Goal: Information Seeking & Learning: Compare options

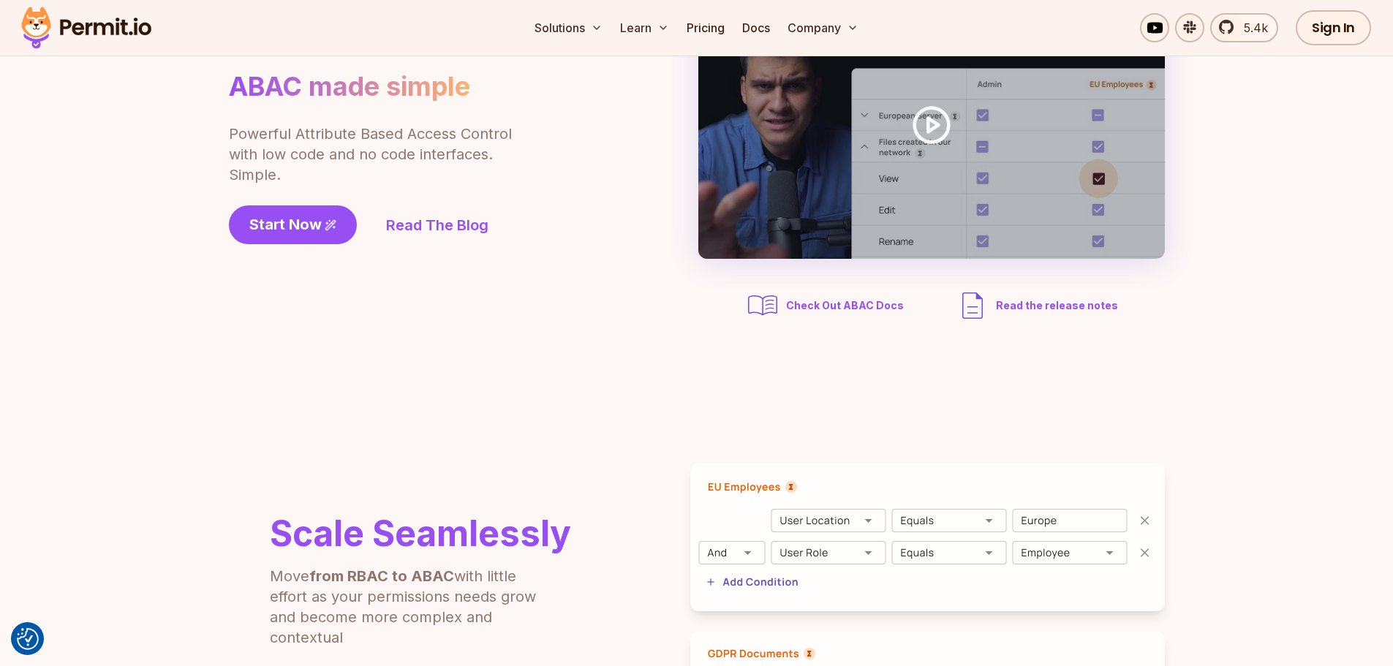
scroll to position [219, 0]
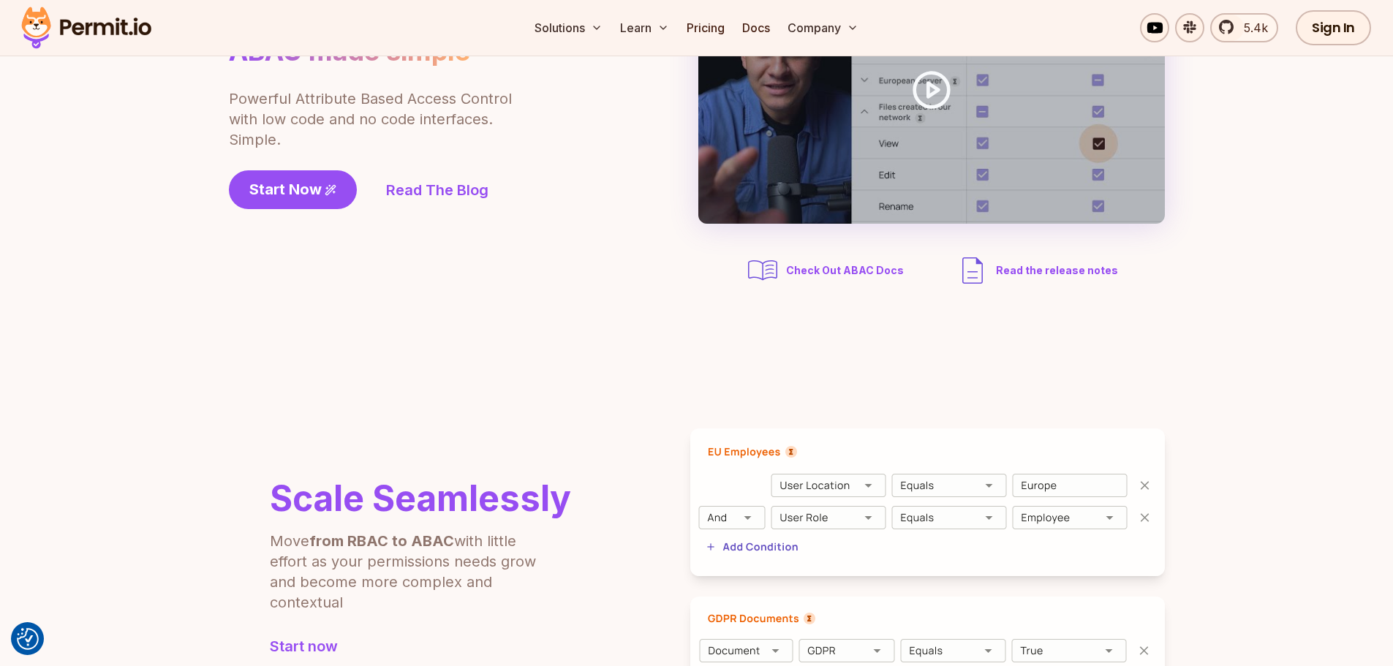
click at [624, 341] on section "ABAC made simple Powerful Attribute Based Access Control with low code and no c…" at bounding box center [696, 122] width 1393 height 495
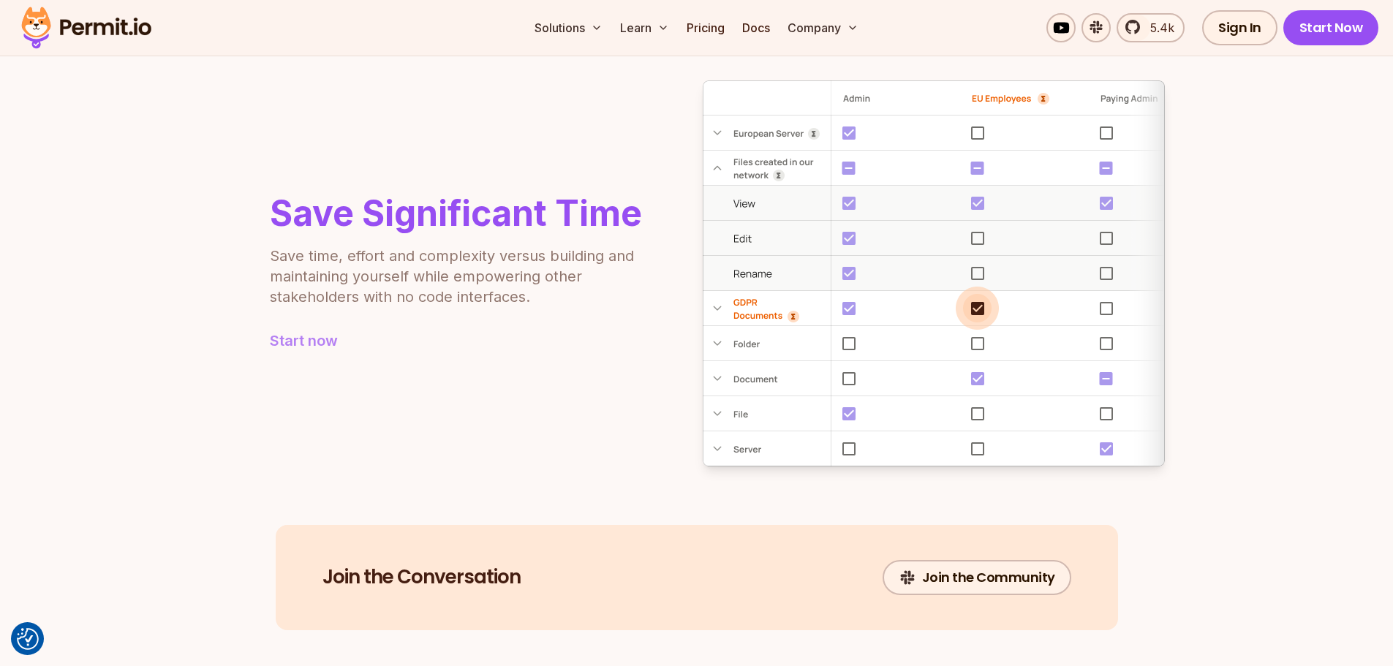
scroll to position [1389, 0]
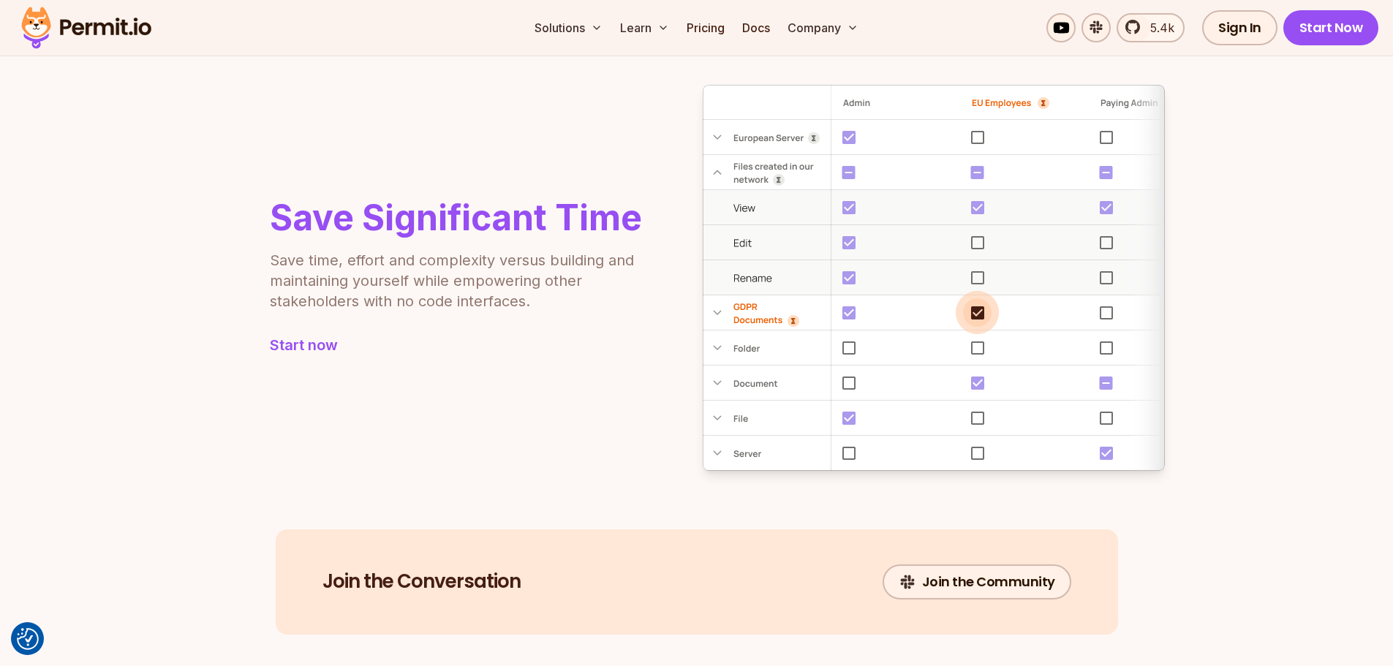
click at [1001, 294] on img at bounding box center [933, 278] width 462 height 386
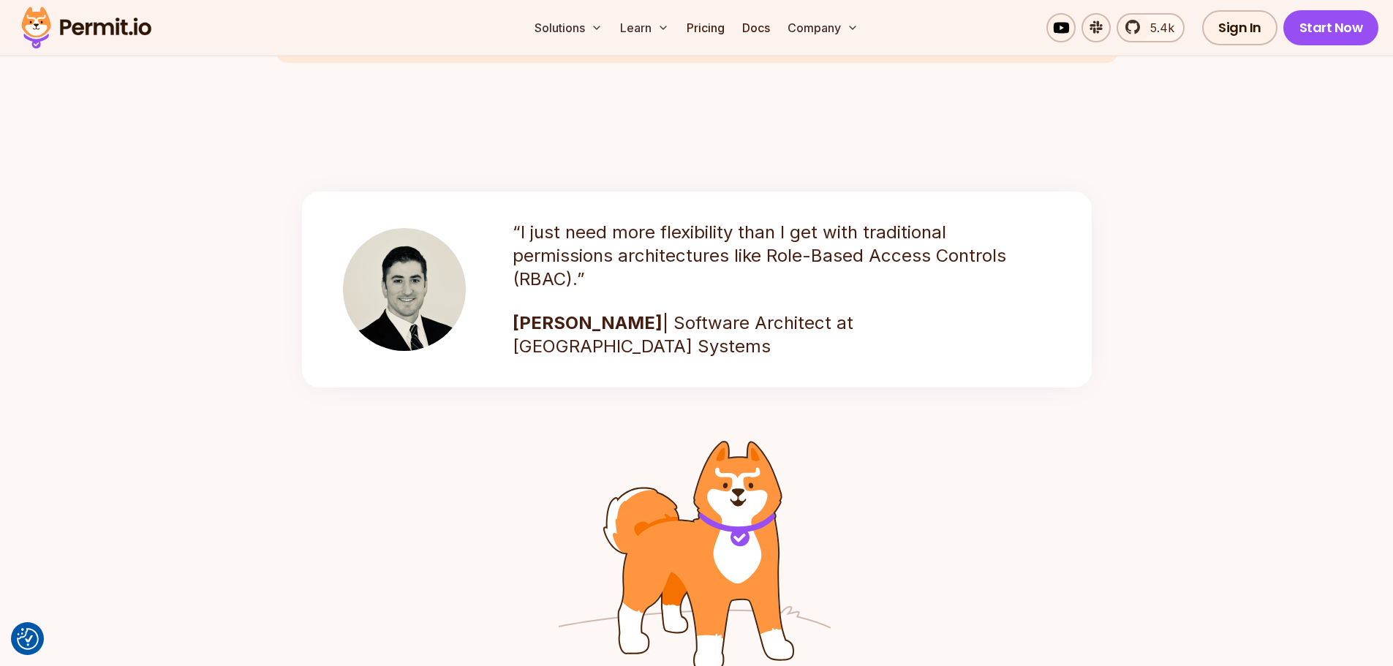
scroll to position [2193, 0]
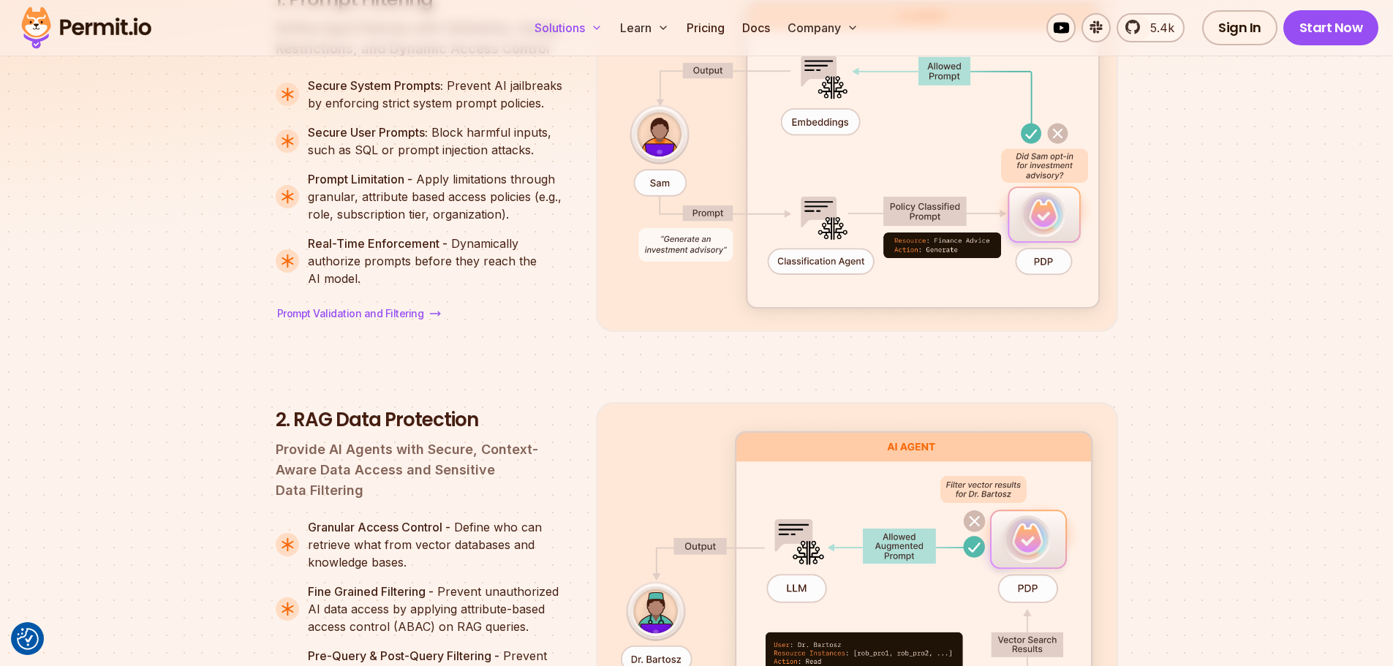
scroll to position [1754, 0]
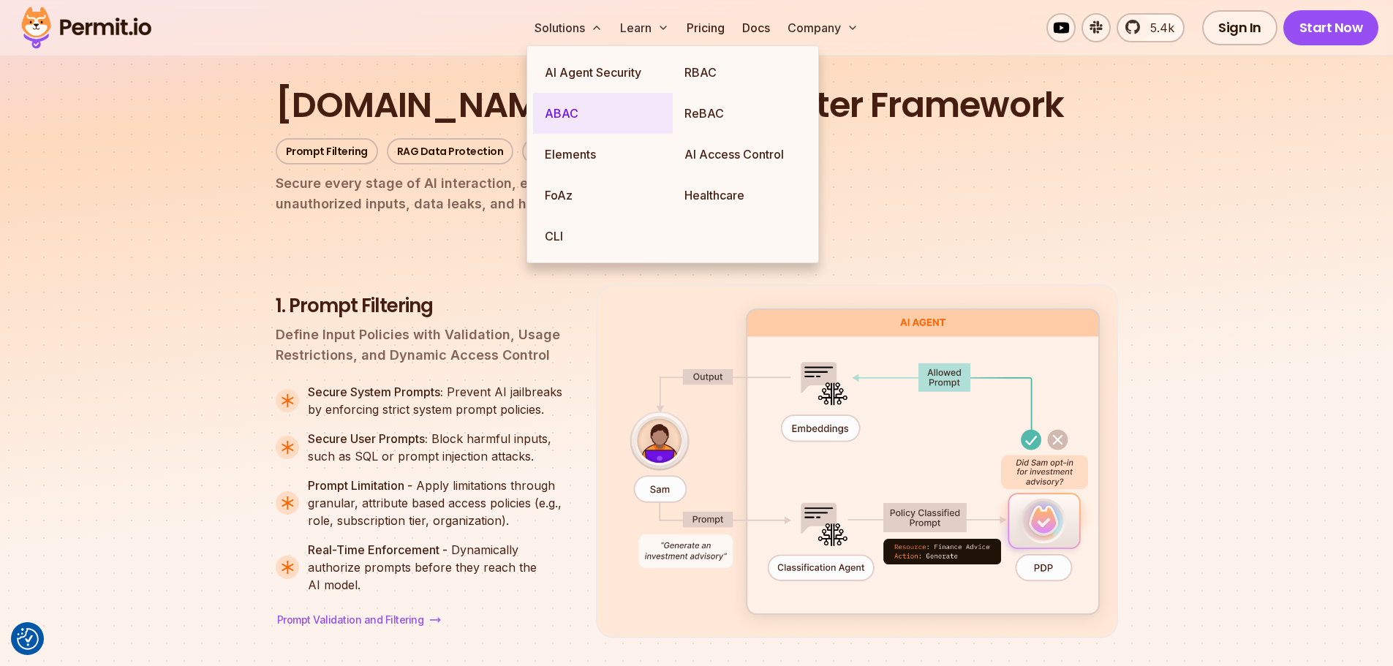
click at [571, 110] on link "ABAC" at bounding box center [603, 113] width 140 height 41
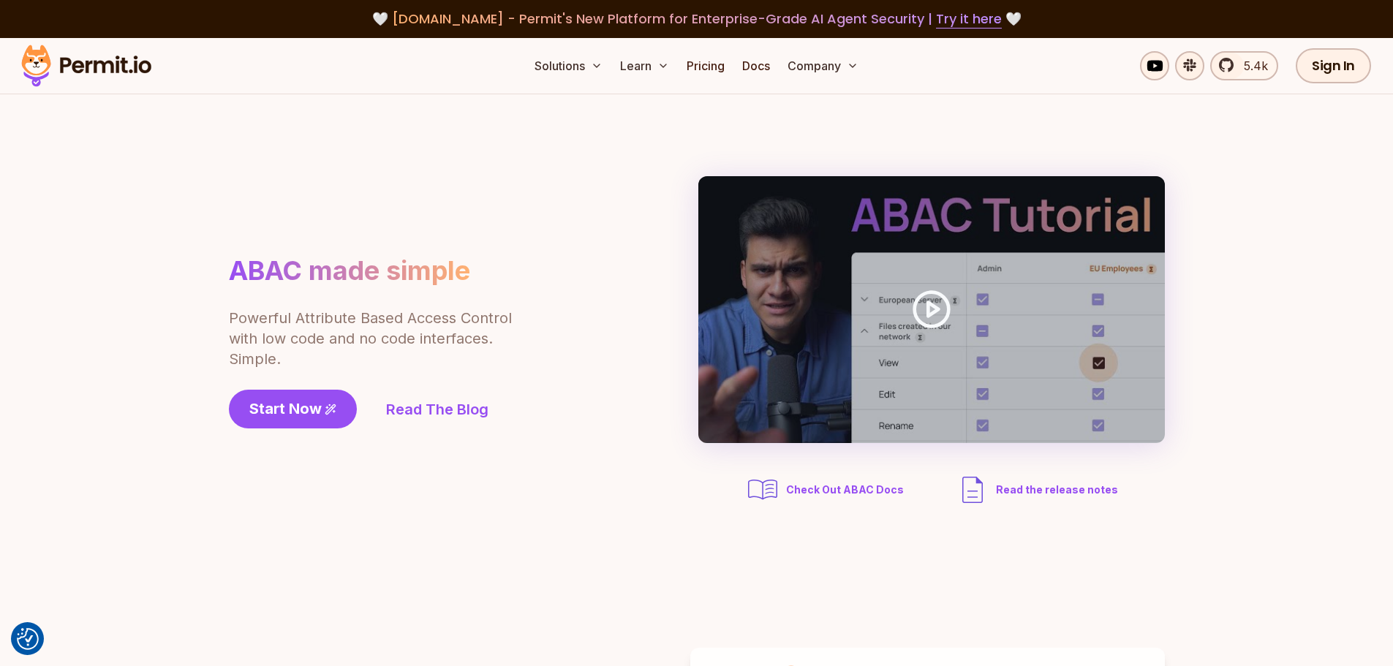
click at [583, 543] on section "ABAC made simple Powerful Attribute Based Access Control with low code and no c…" at bounding box center [696, 341] width 1393 height 495
click at [769, 67] on link "Docs" at bounding box center [755, 65] width 39 height 29
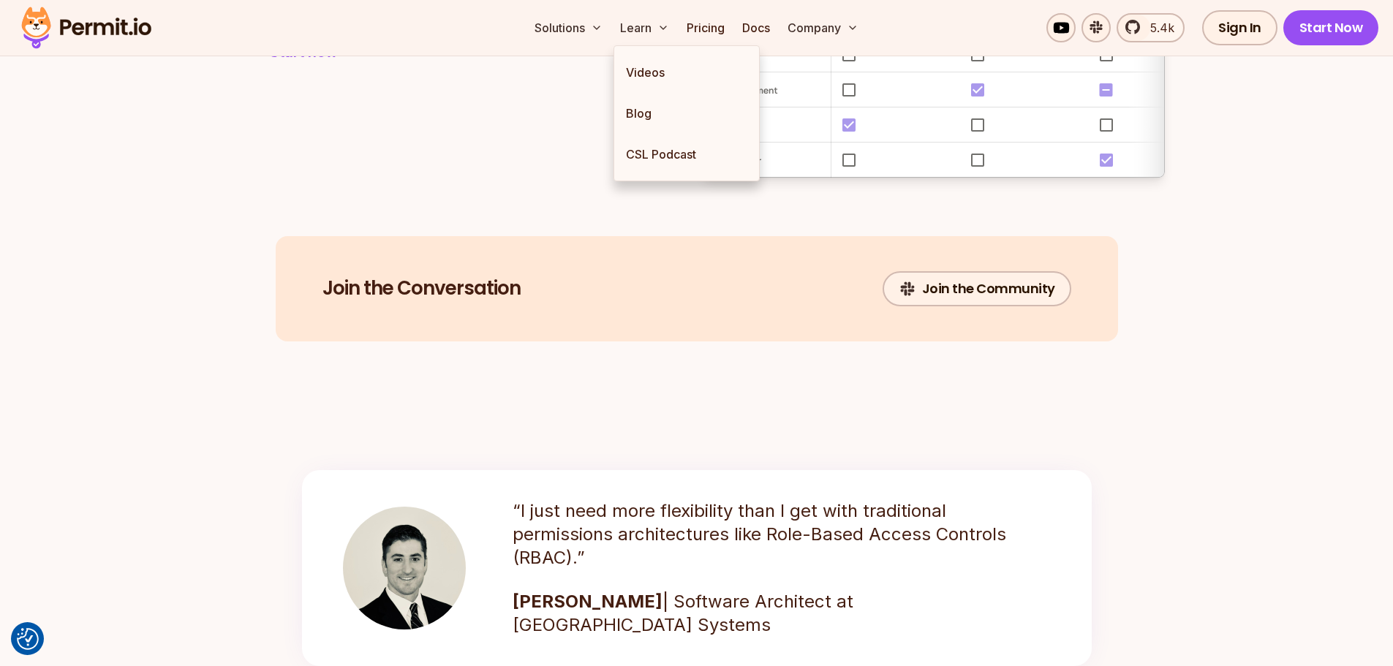
scroll to position [1974, 0]
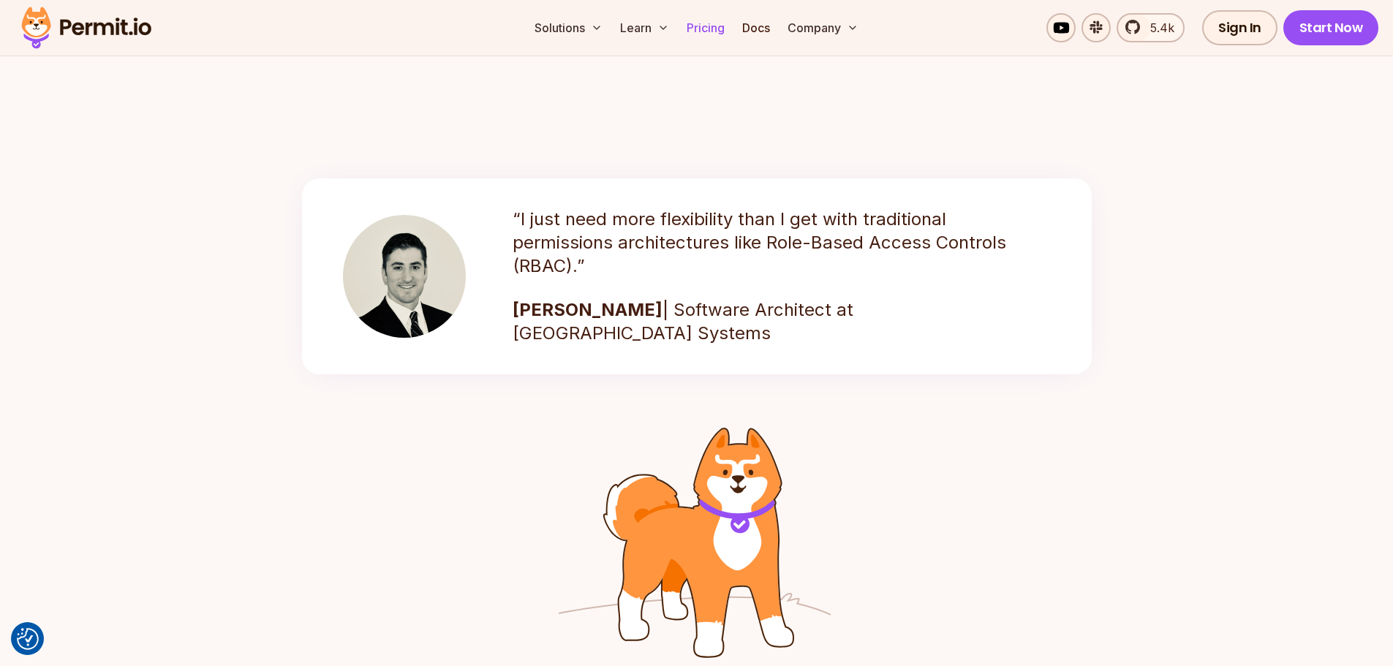
click at [709, 18] on link "Pricing" at bounding box center [706, 27] width 50 height 29
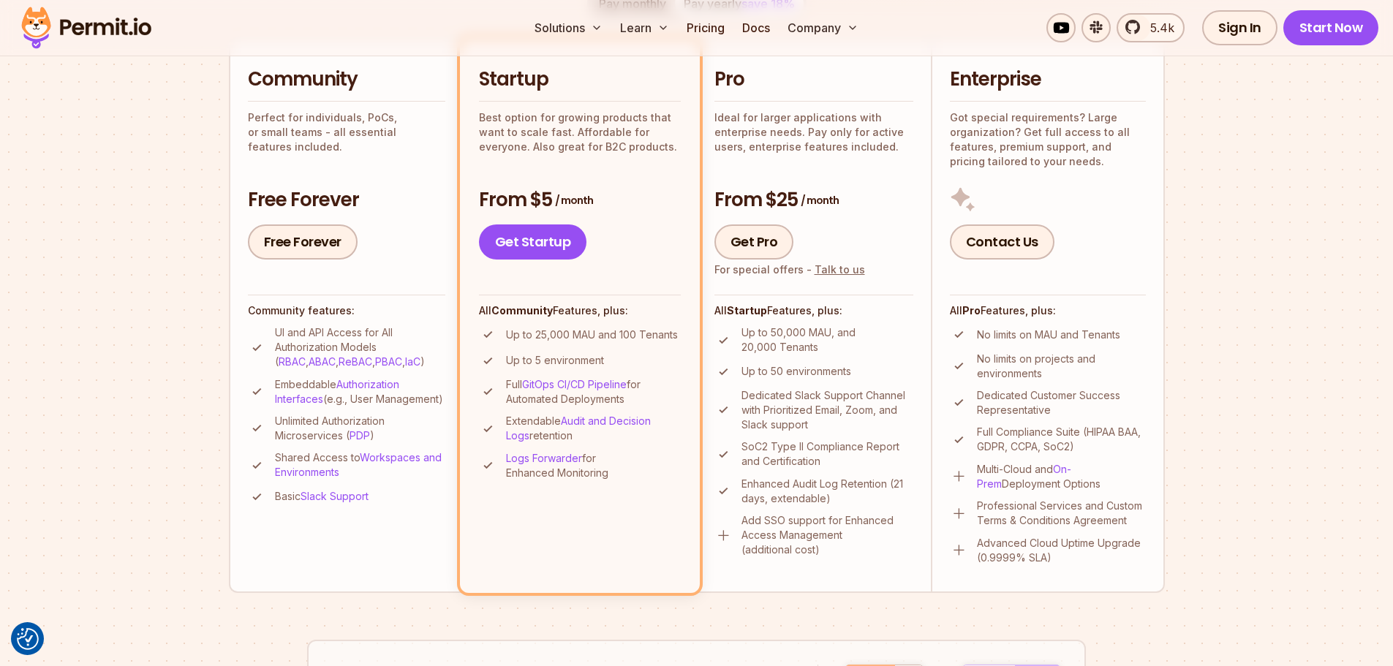
scroll to position [366, 0]
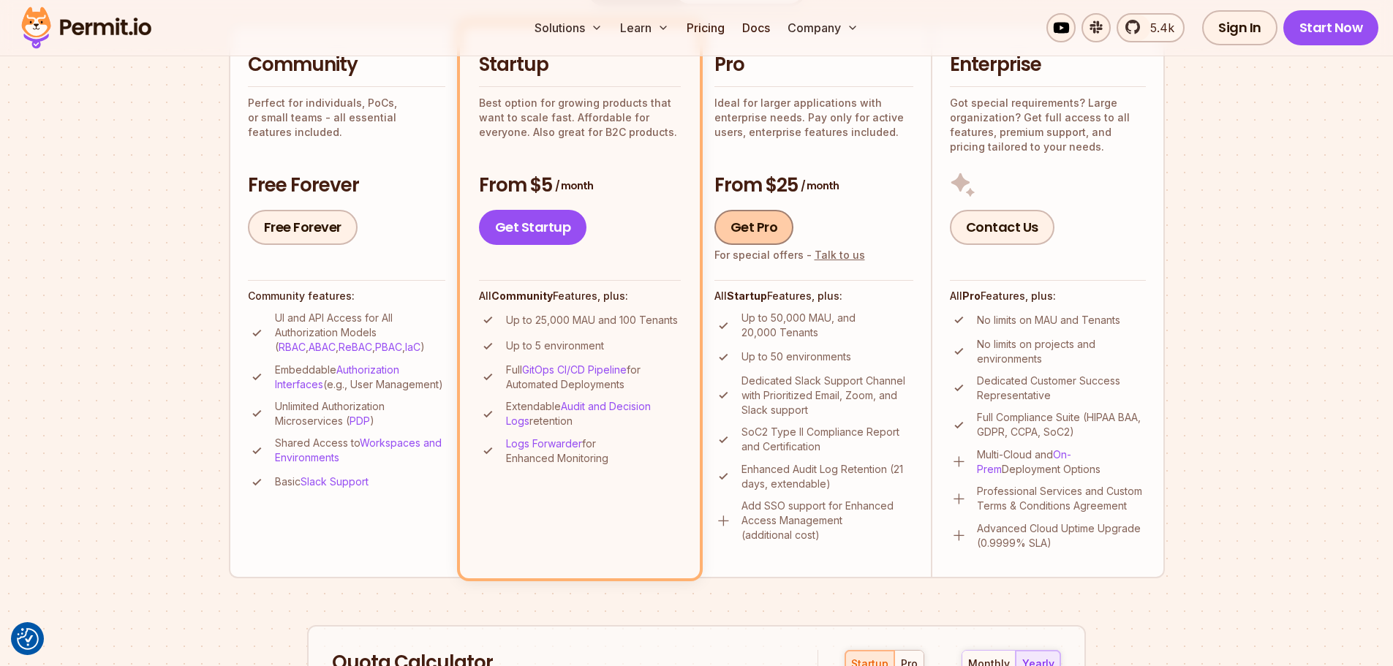
click at [765, 222] on link "Get Pro" at bounding box center [754, 227] width 80 height 35
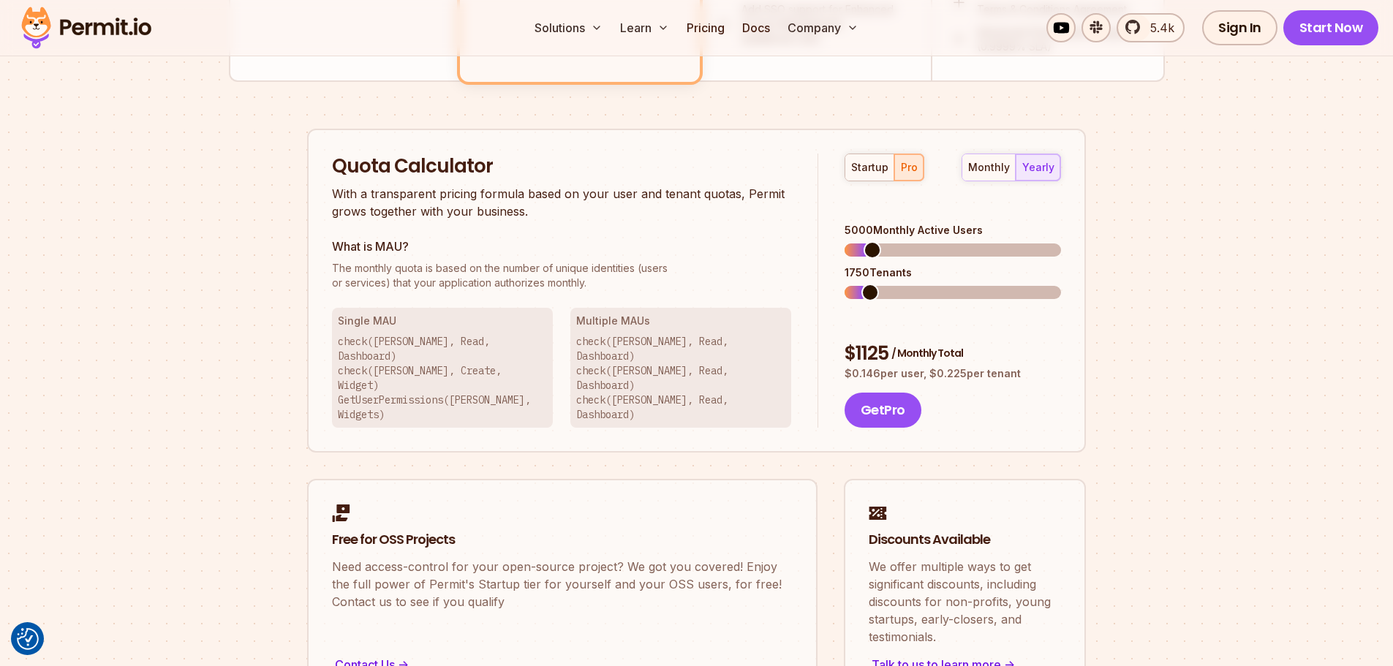
scroll to position [933, 0]
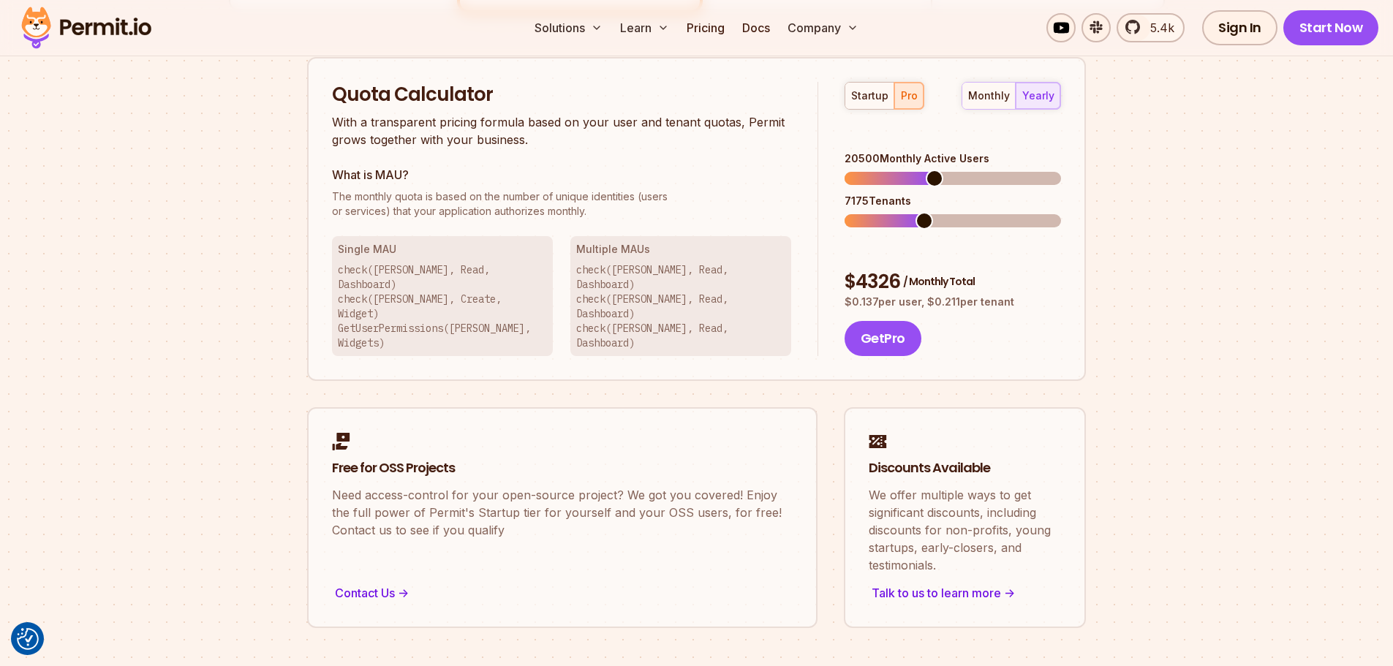
click at [933, 170] on span at bounding box center [934, 179] width 18 height 18
click at [871, 212] on span at bounding box center [877, 221] width 18 height 18
click at [859, 212] on span at bounding box center [868, 221] width 18 height 18
click at [868, 170] on span at bounding box center [875, 179] width 18 height 18
click at [852, 212] on span at bounding box center [861, 221] width 18 height 18
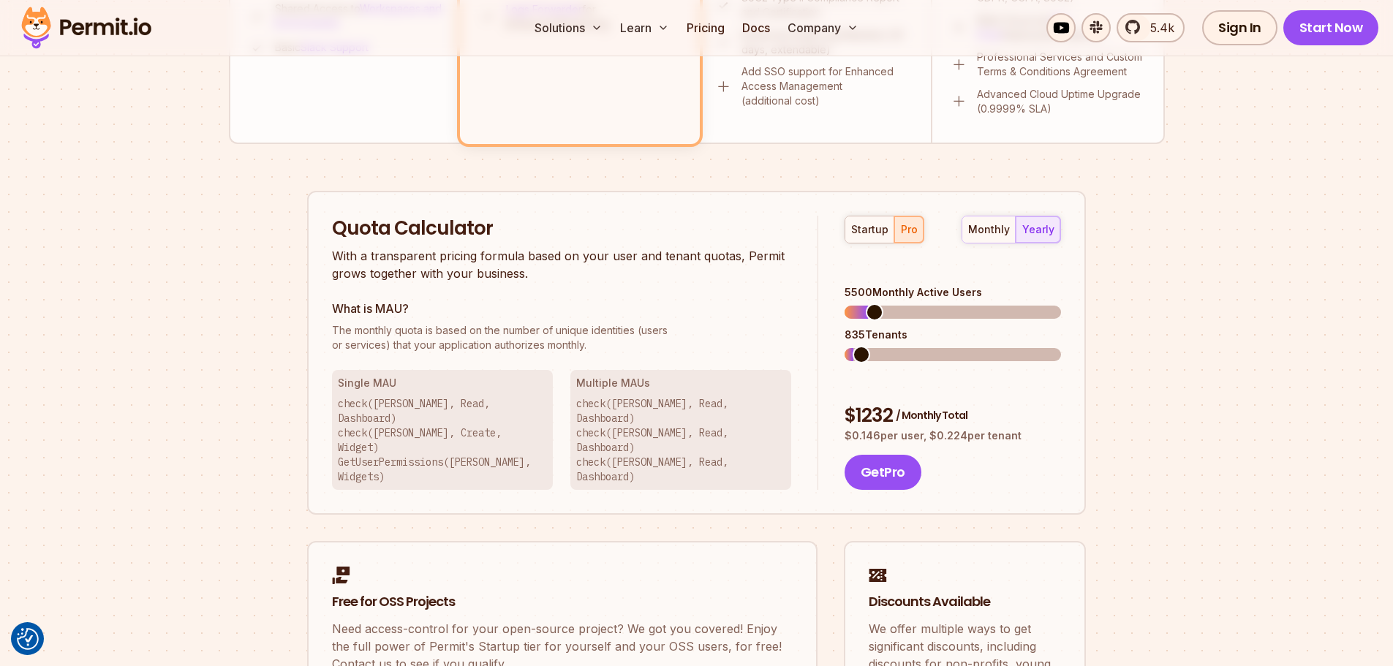
scroll to position [787, 0]
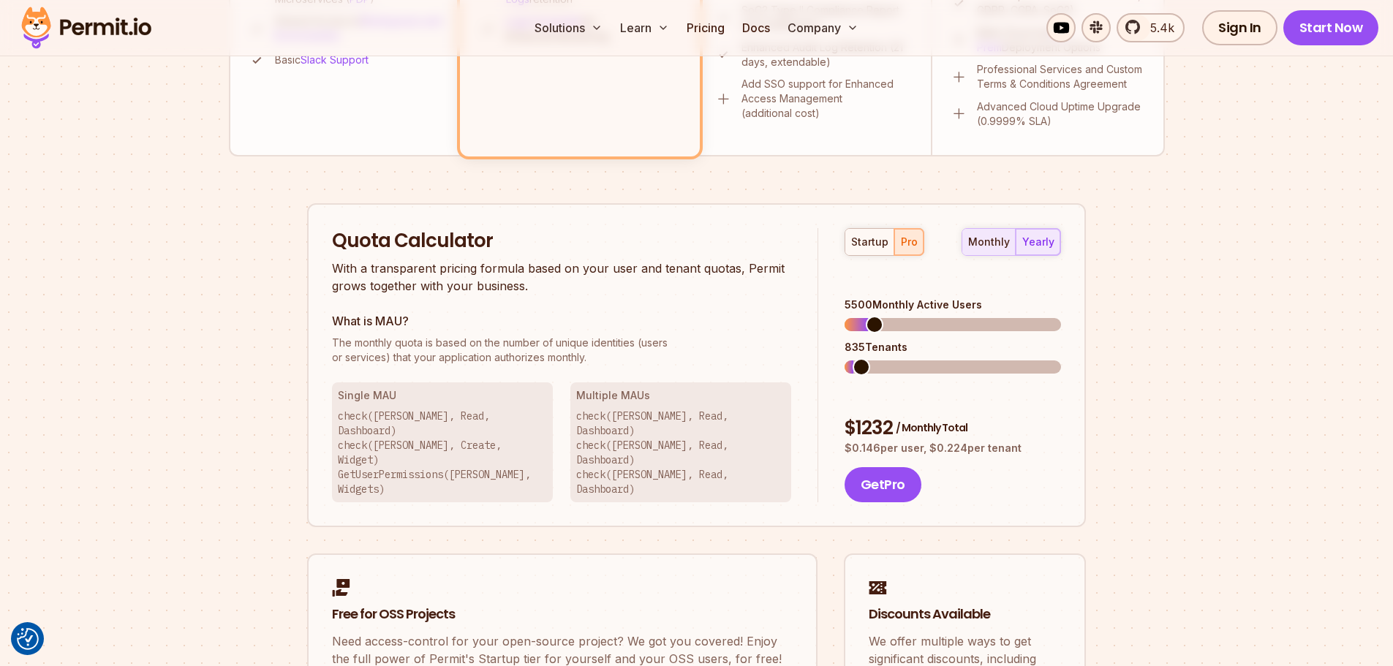
click at [994, 252] on button "monthly" at bounding box center [988, 242] width 53 height 26
click at [875, 241] on div "startup" at bounding box center [869, 242] width 37 height 15
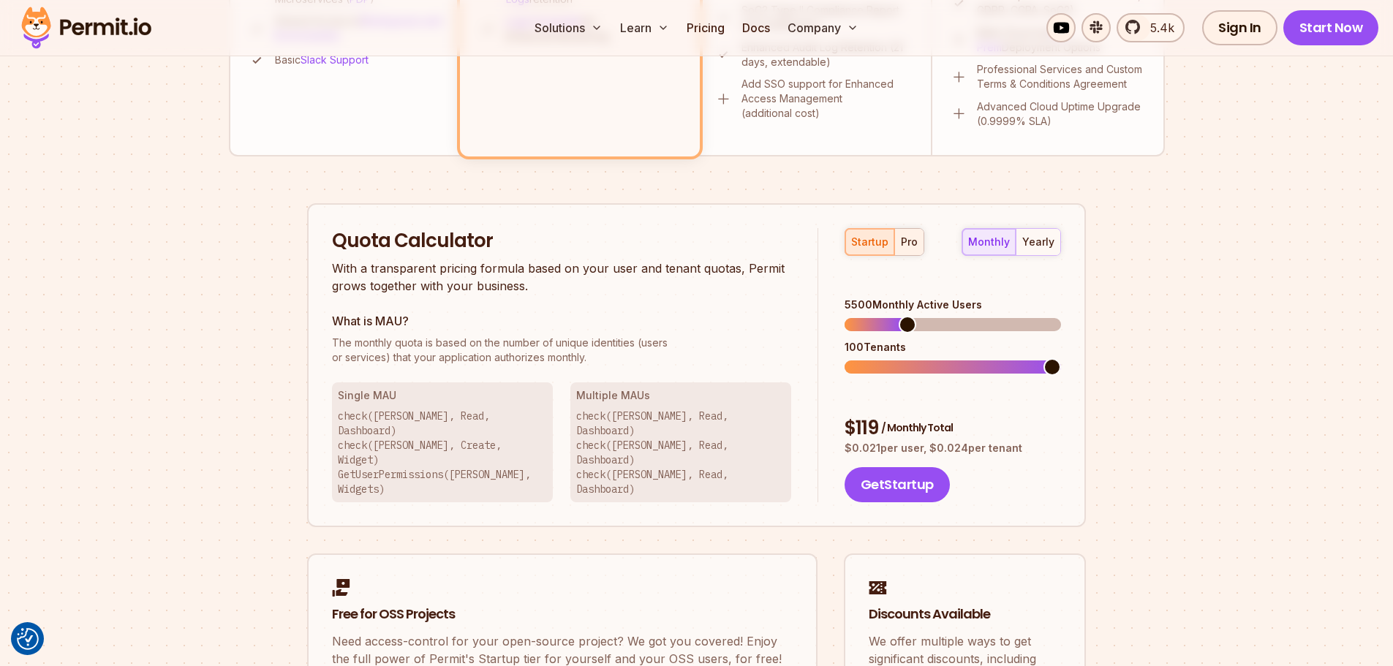
click at [912, 242] on div "pro" at bounding box center [909, 242] width 17 height 15
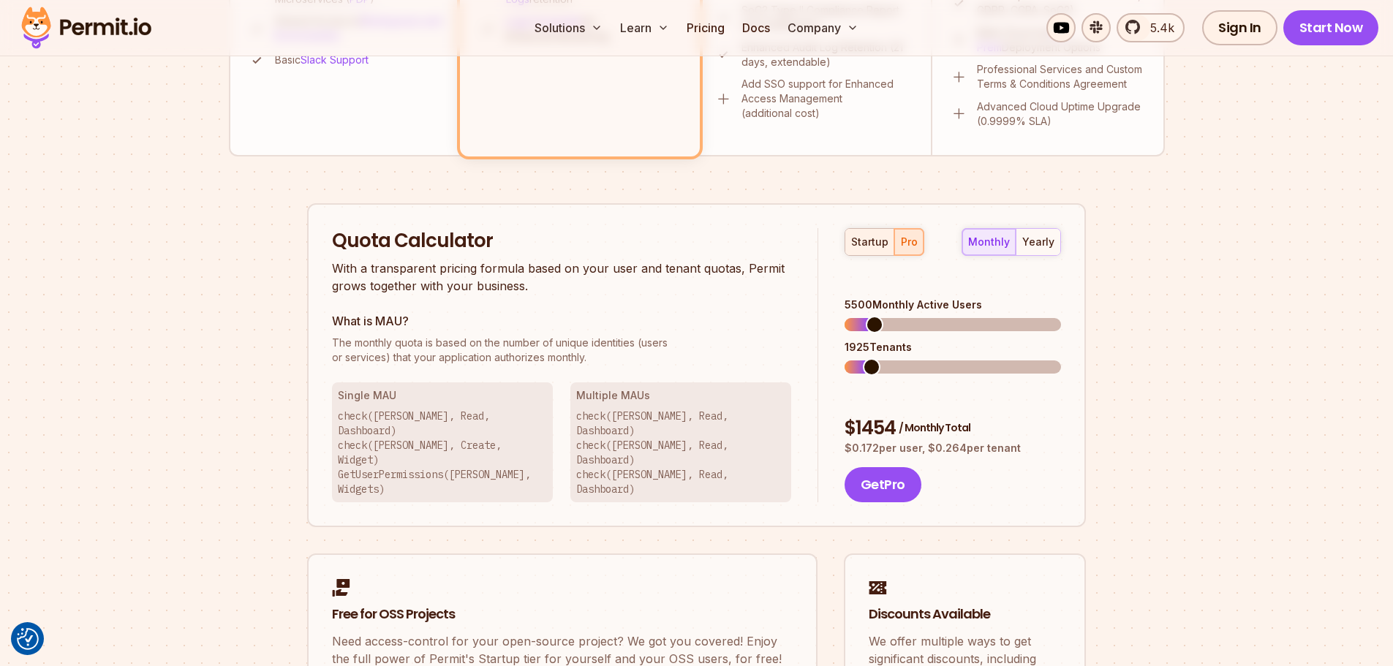
click at [868, 239] on div "startup" at bounding box center [869, 242] width 37 height 15
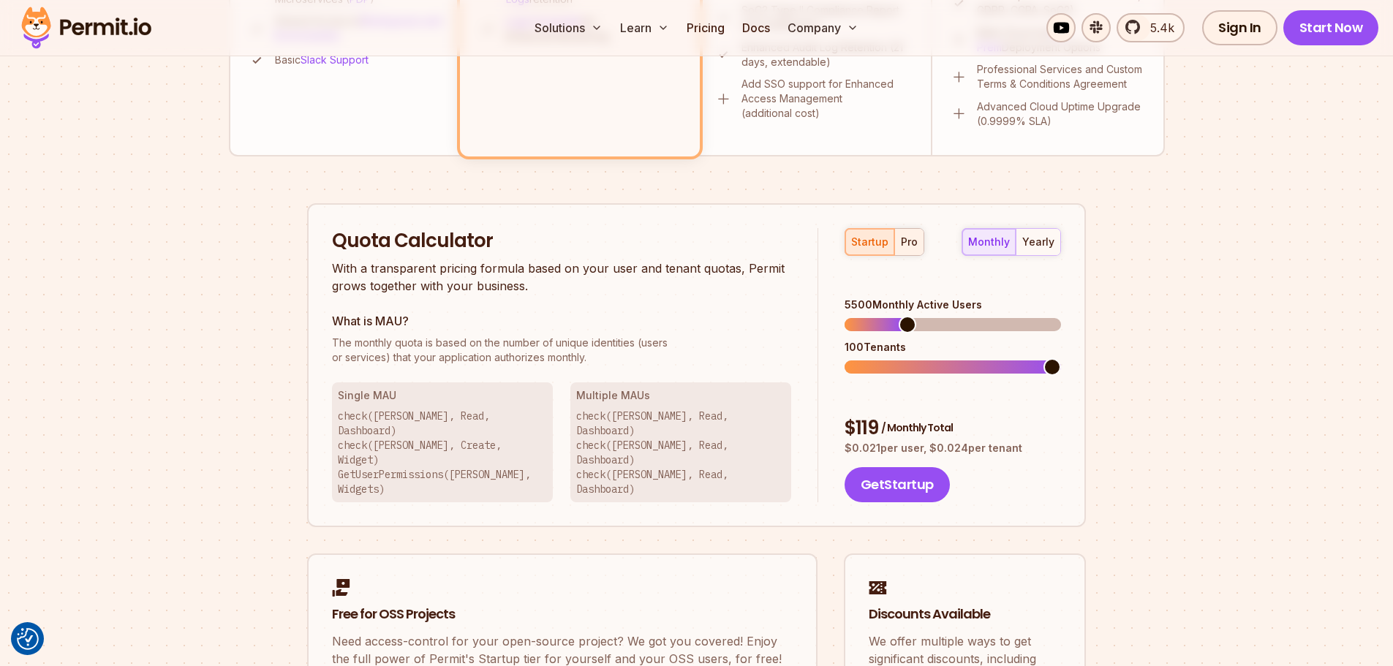
click at [905, 240] on div "pro" at bounding box center [909, 242] width 17 height 15
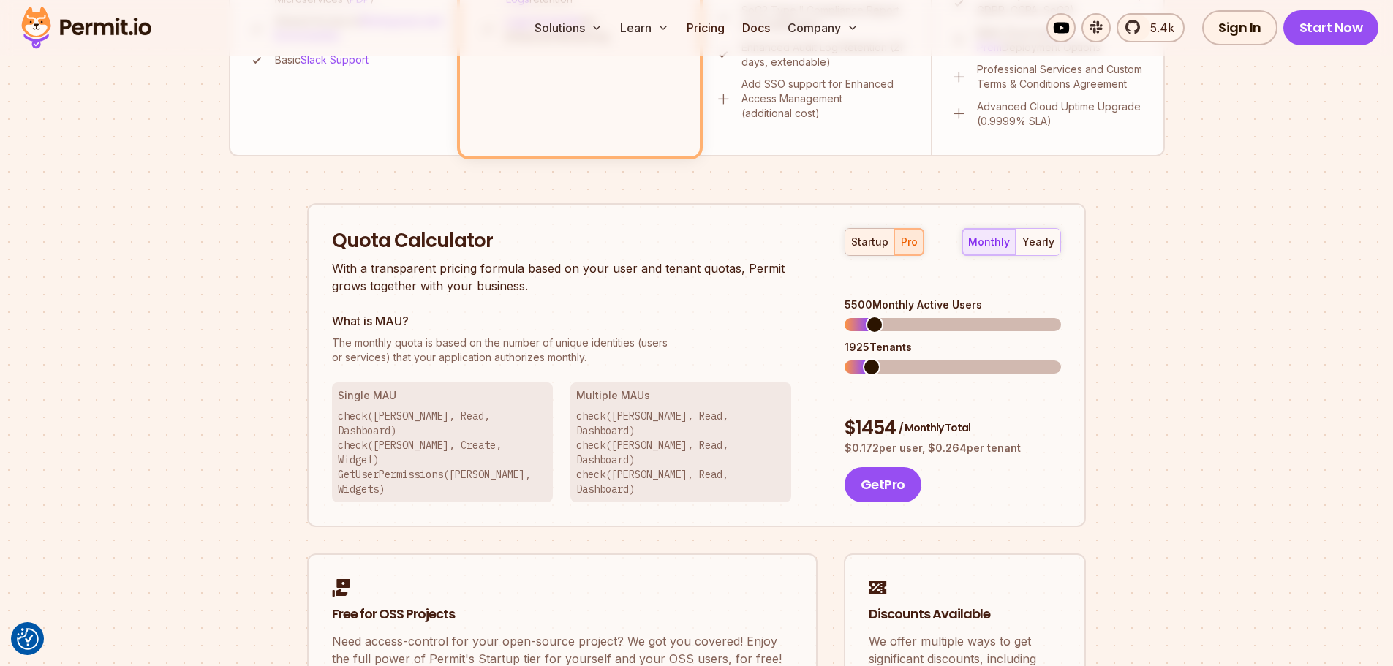
click at [866, 240] on div "startup" at bounding box center [869, 242] width 37 height 15
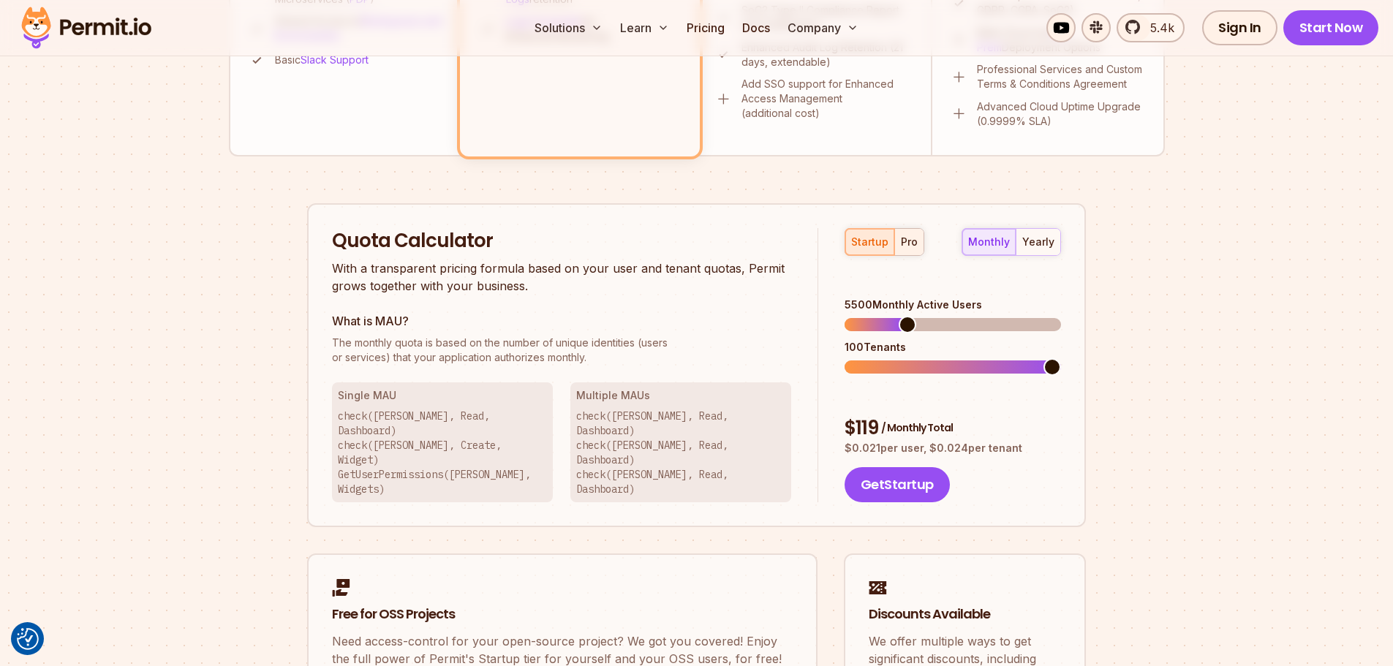
click at [912, 241] on div "pro" at bounding box center [909, 242] width 17 height 15
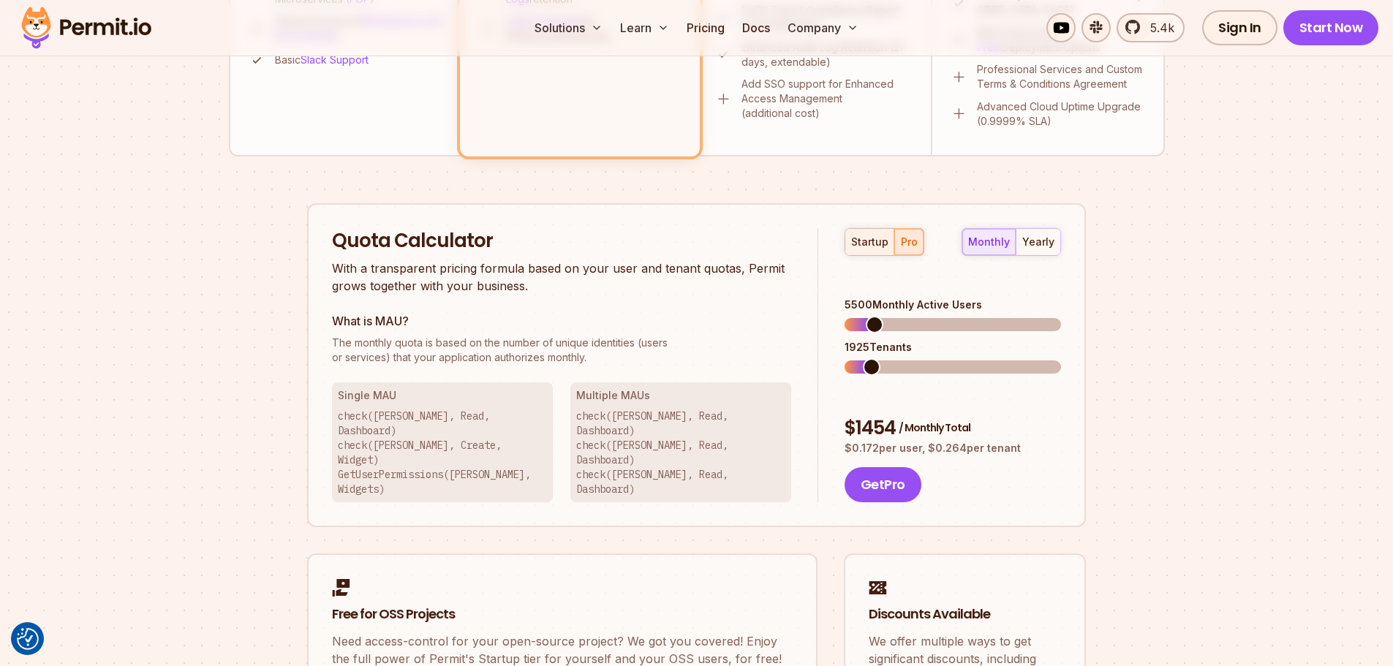
click at [885, 238] on div "startup" at bounding box center [869, 242] width 37 height 15
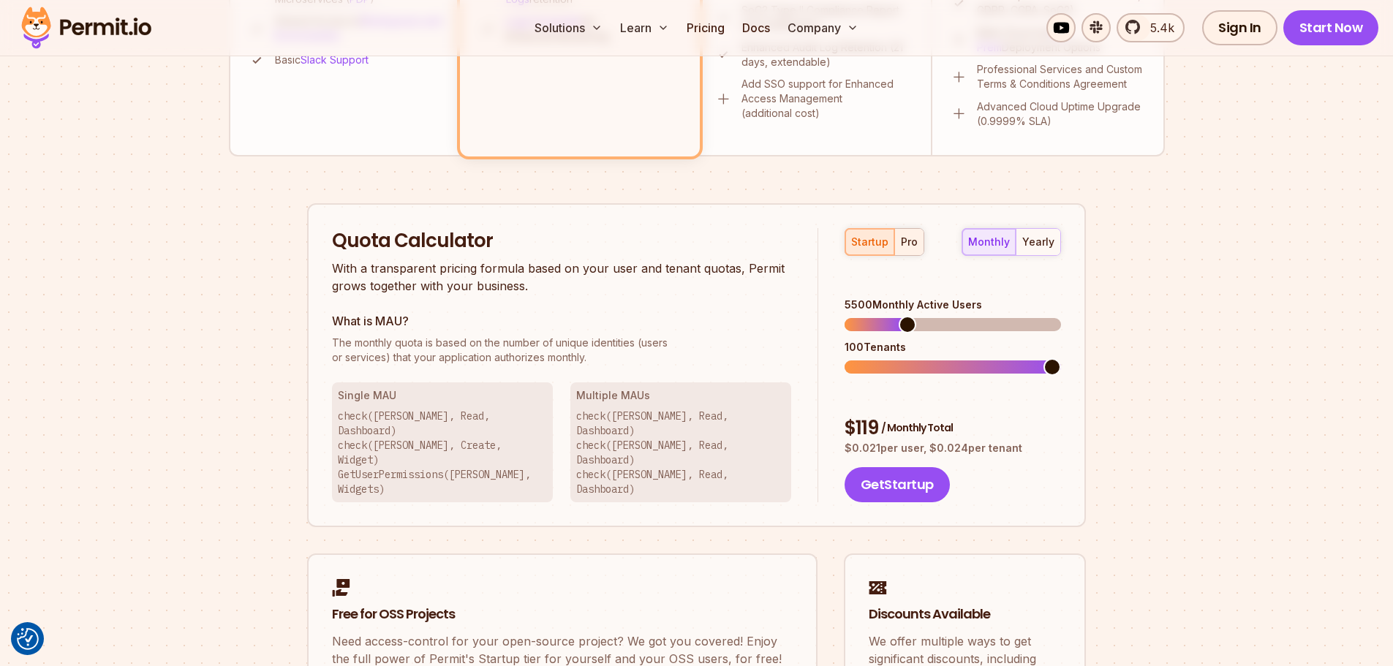
click at [911, 238] on div "pro" at bounding box center [909, 242] width 17 height 15
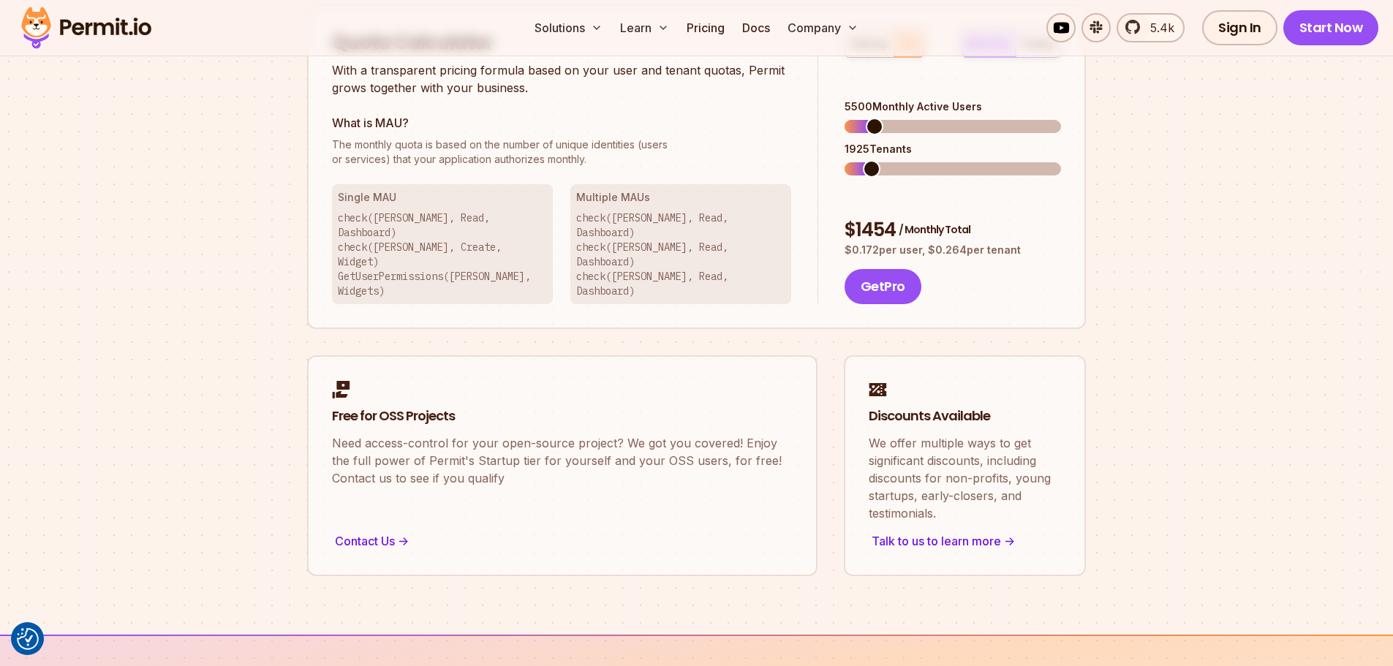
scroll to position [860, 0]
